Goal: Ask a question

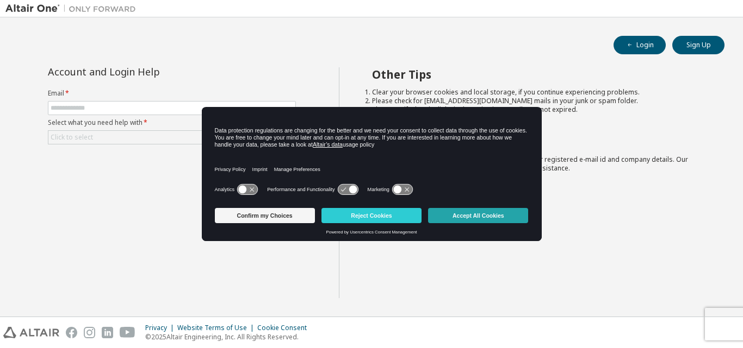
click at [459, 216] on button "Accept All Cookies" at bounding box center [478, 215] width 100 height 15
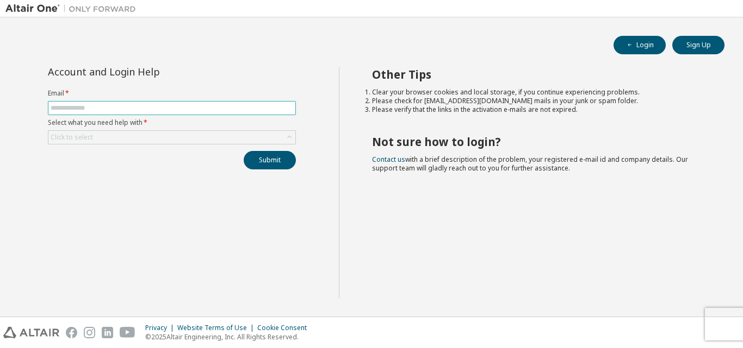
click at [225, 106] on input "text" at bounding box center [172, 108] width 242 height 9
click at [266, 142] on div "Click to select" at bounding box center [171, 137] width 247 height 13
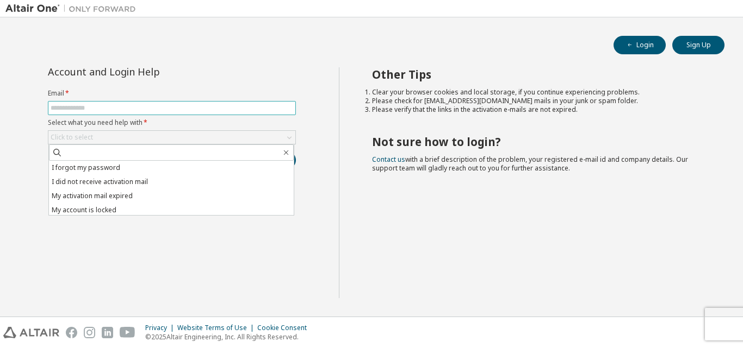
click at [250, 111] on input "text" at bounding box center [172, 108] width 242 height 9
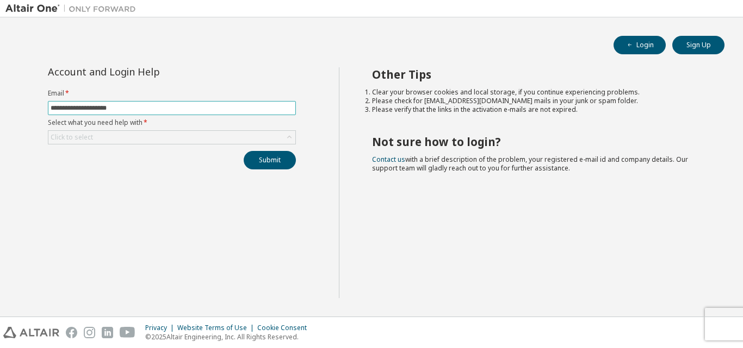
type input "**********"
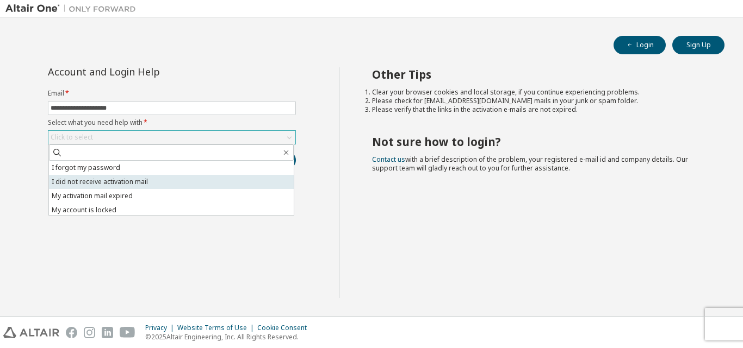
click at [174, 182] on li "I did not receive activation mail" at bounding box center [171, 182] width 245 height 14
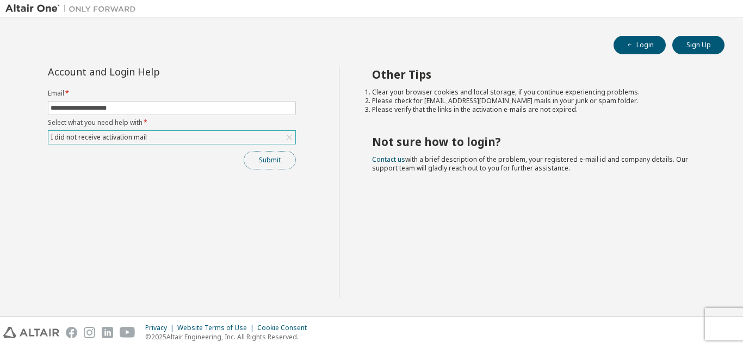
click at [260, 161] on button "Submit" at bounding box center [270, 160] width 52 height 18
click at [268, 163] on button "Submit" at bounding box center [270, 160] width 52 height 18
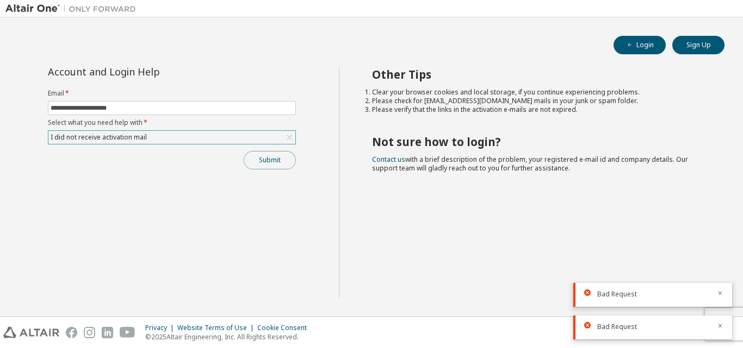
click at [275, 158] on button "Submit" at bounding box center [270, 160] width 52 height 18
click at [253, 161] on button "Submit" at bounding box center [270, 160] width 52 height 18
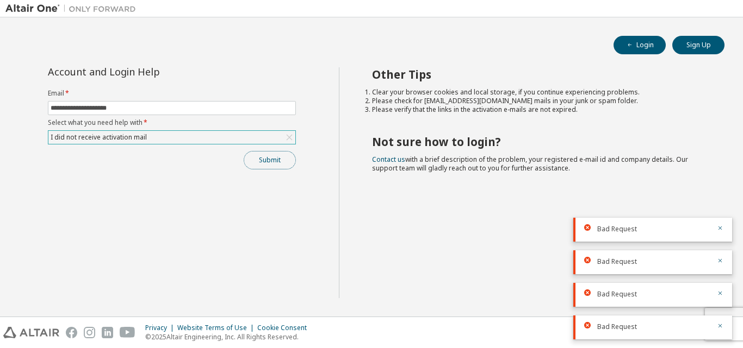
click at [267, 153] on button "Submit" at bounding box center [270, 160] width 52 height 18
click at [263, 161] on div "Submit" at bounding box center [172, 160] width 248 height 18
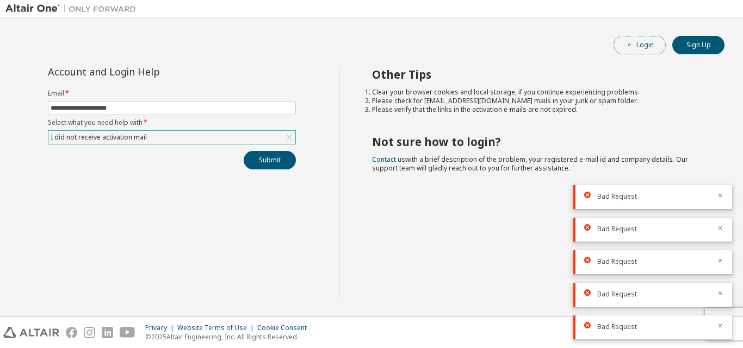
click at [635, 43] on button "Login" at bounding box center [639, 45] width 52 height 18
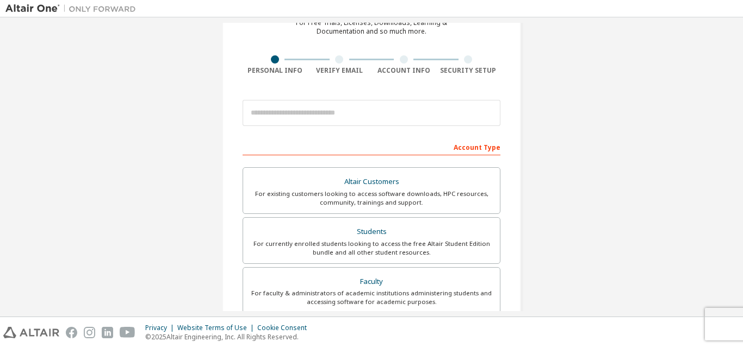
scroll to position [38, 0]
